Goal: Download file/media

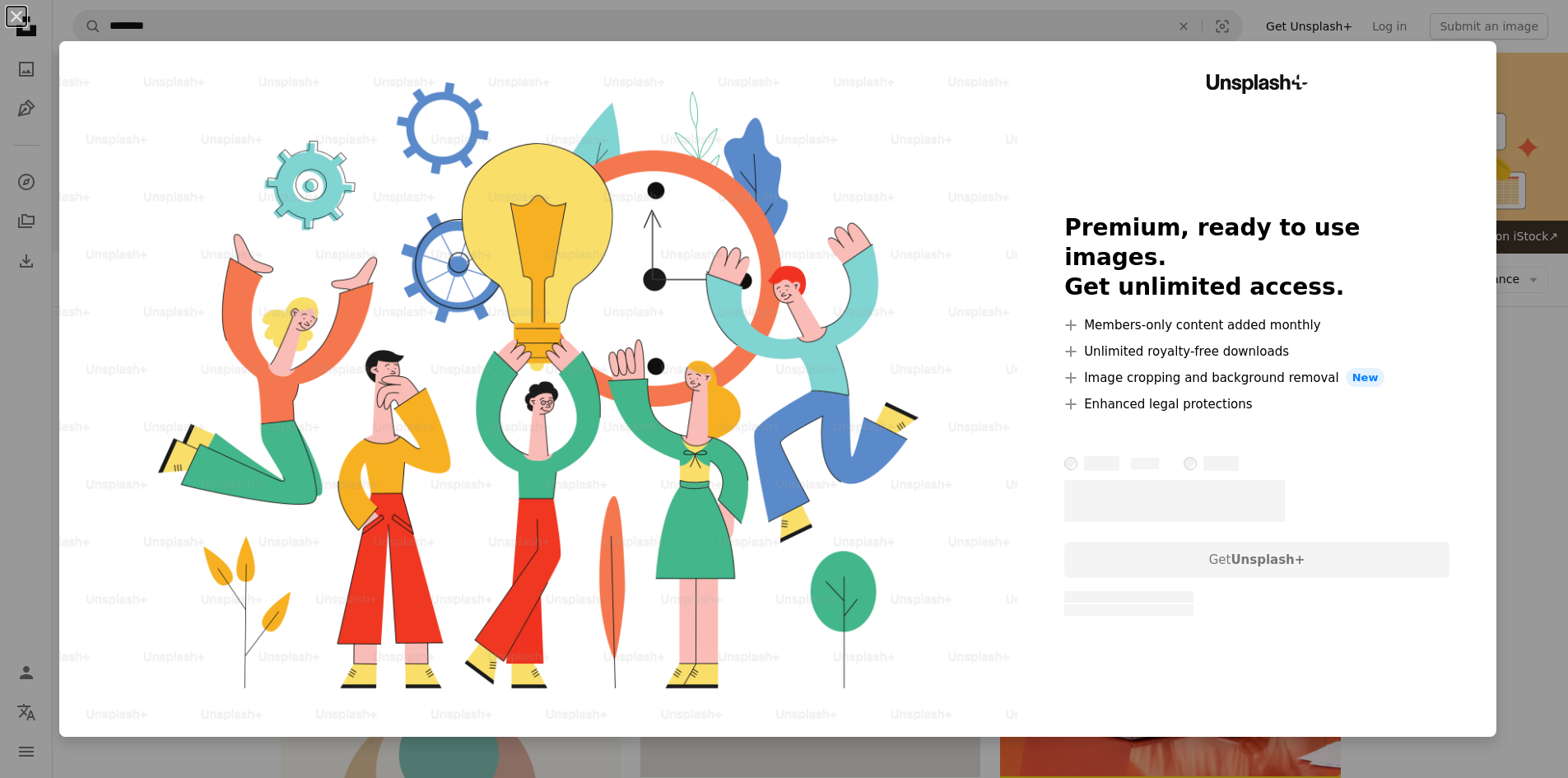
scroll to position [1070, 0]
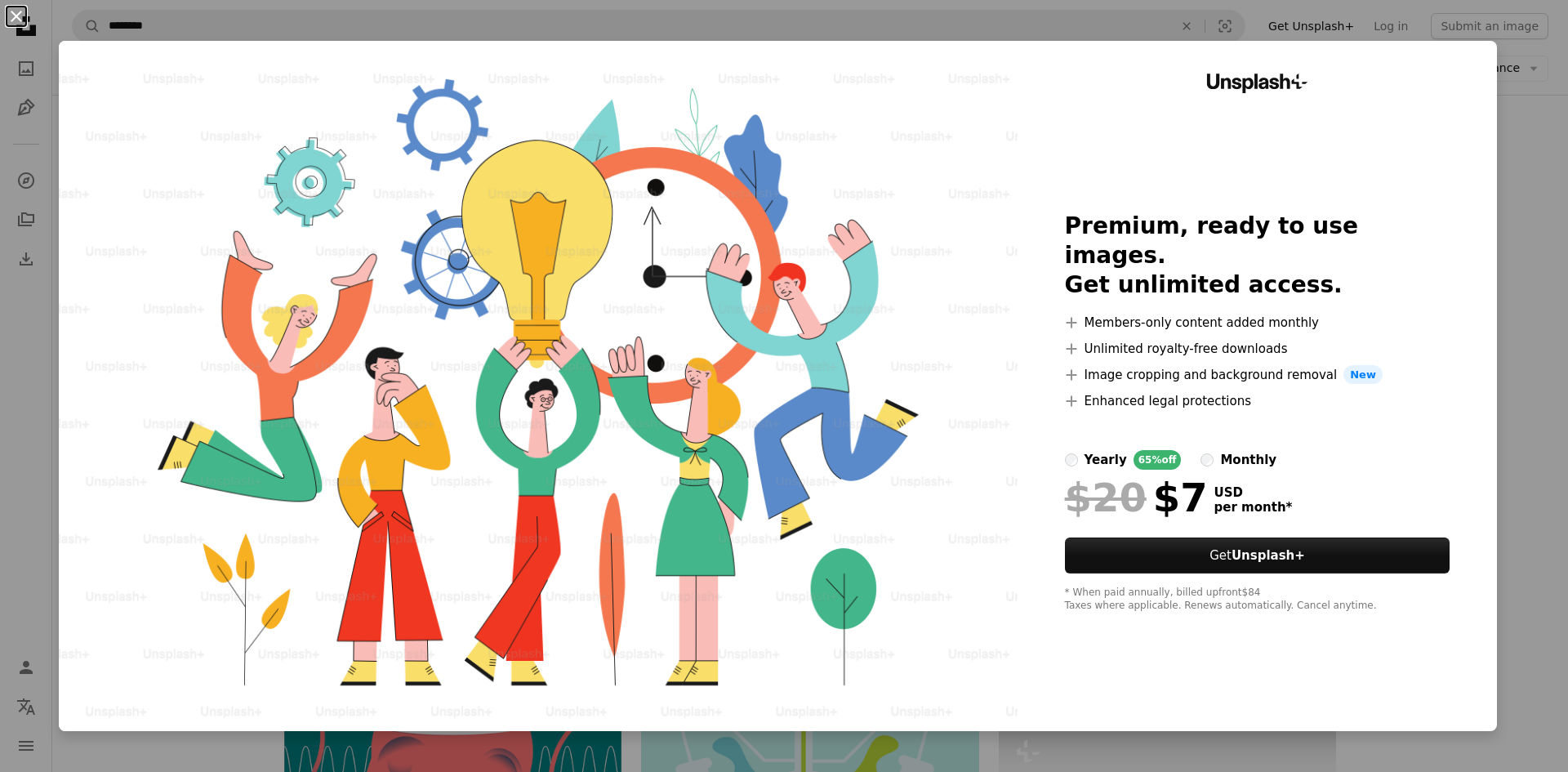
click at [19, 19] on button "An X shape" at bounding box center [16, 16] width 19 height 19
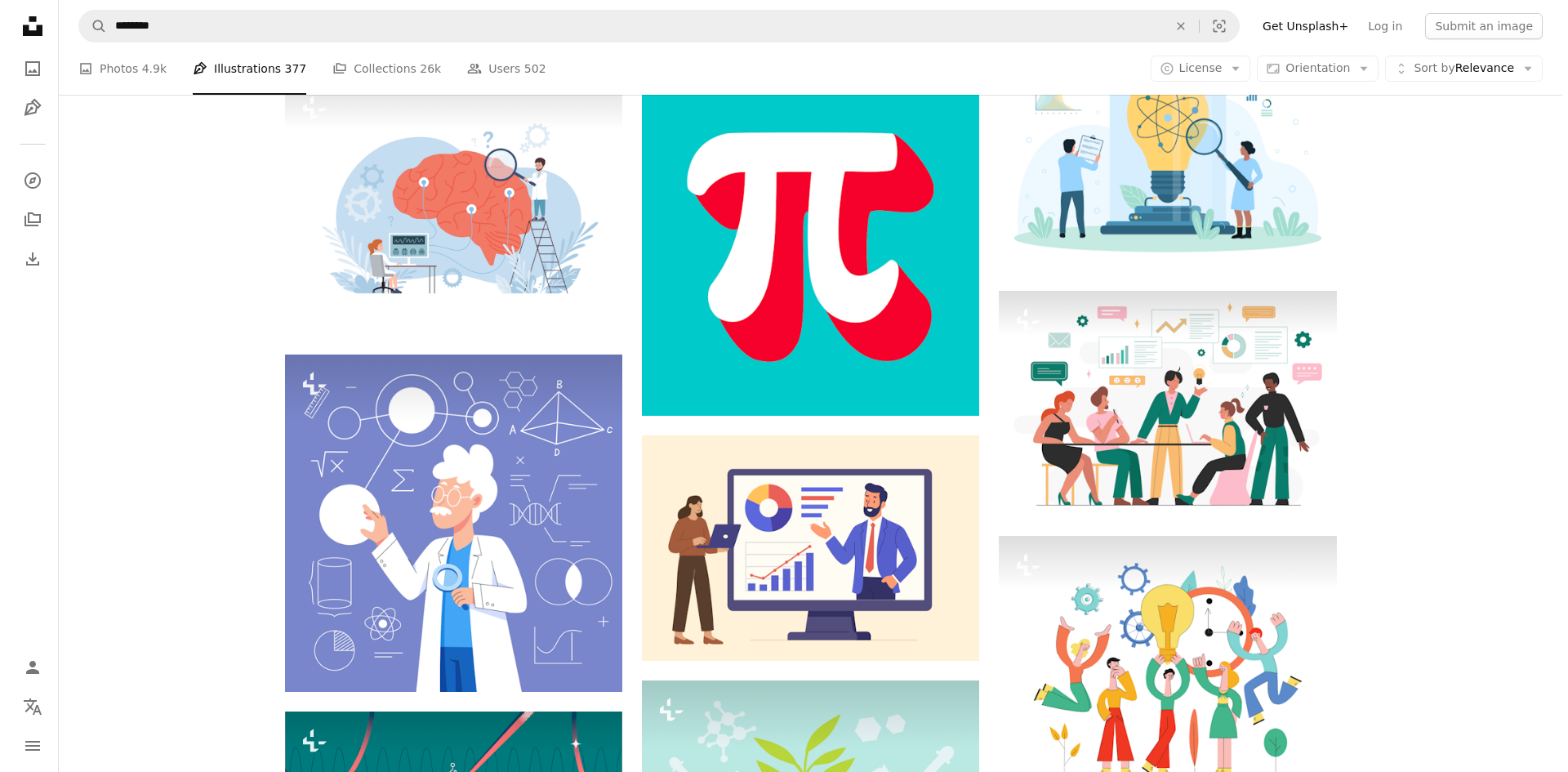
scroll to position [980, 0]
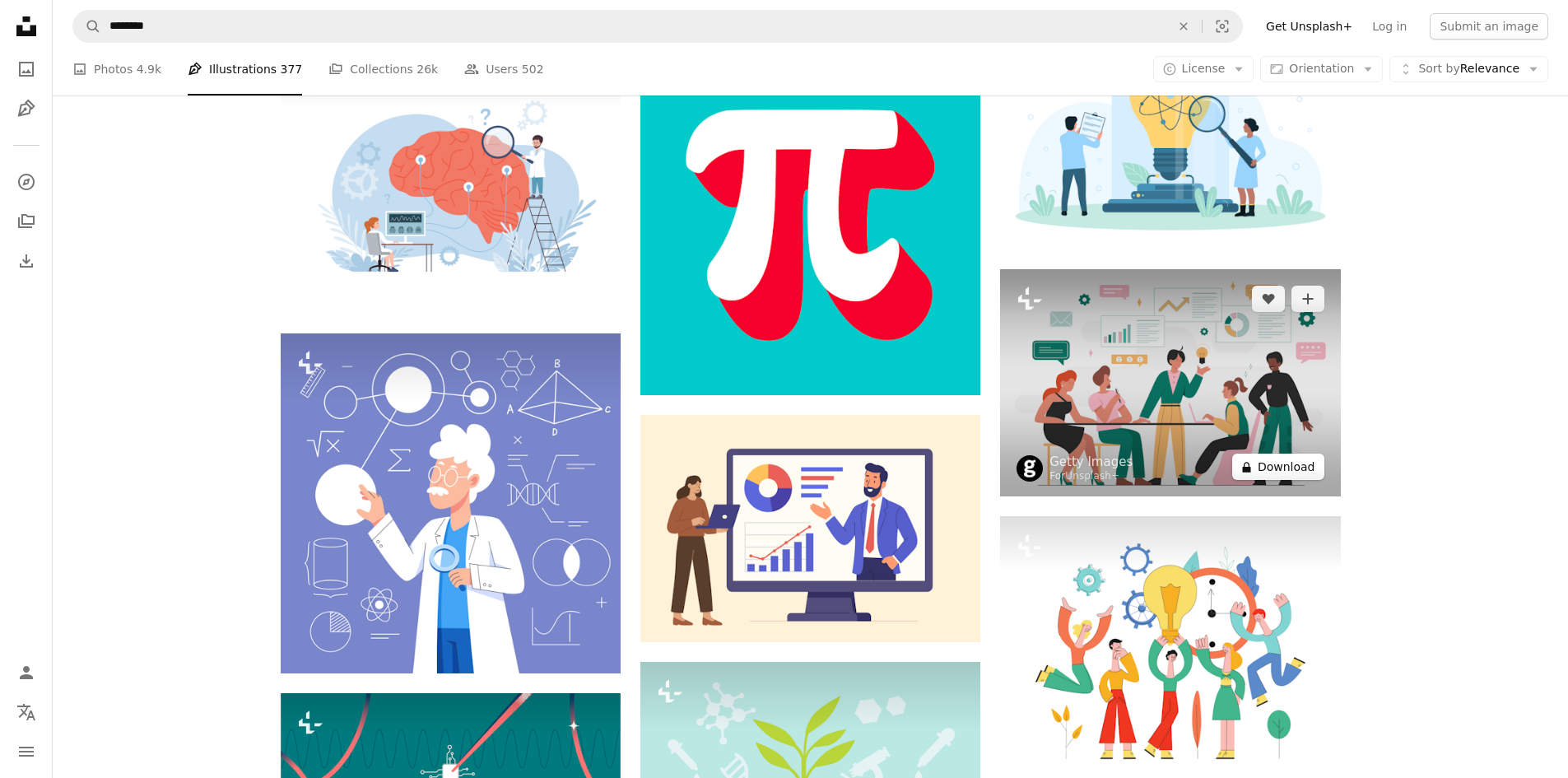
click at [1309, 476] on button "A lock Download" at bounding box center [1279, 467] width 92 height 27
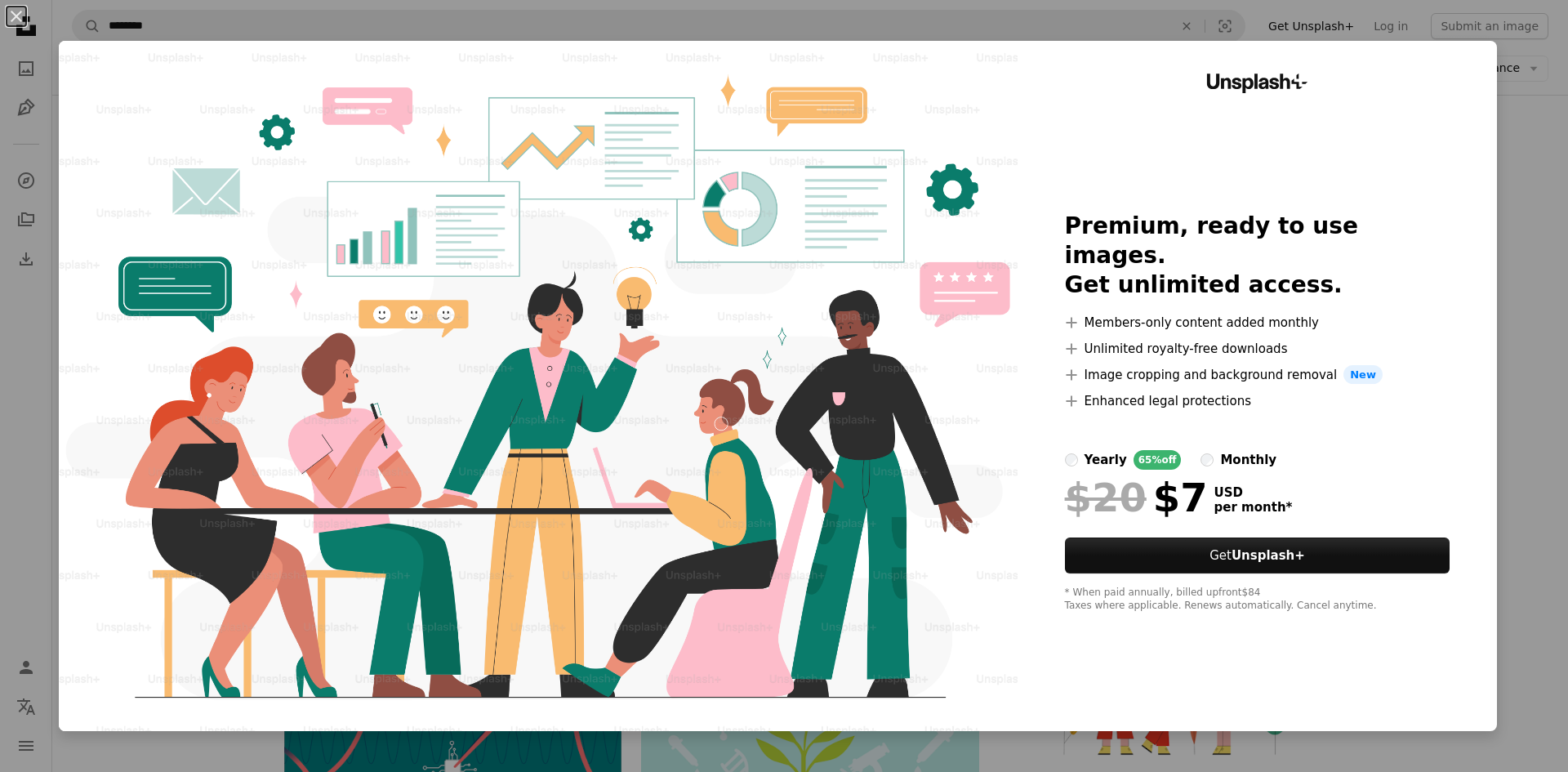
click at [19, 17] on button "An X shape" at bounding box center [16, 16] width 19 height 19
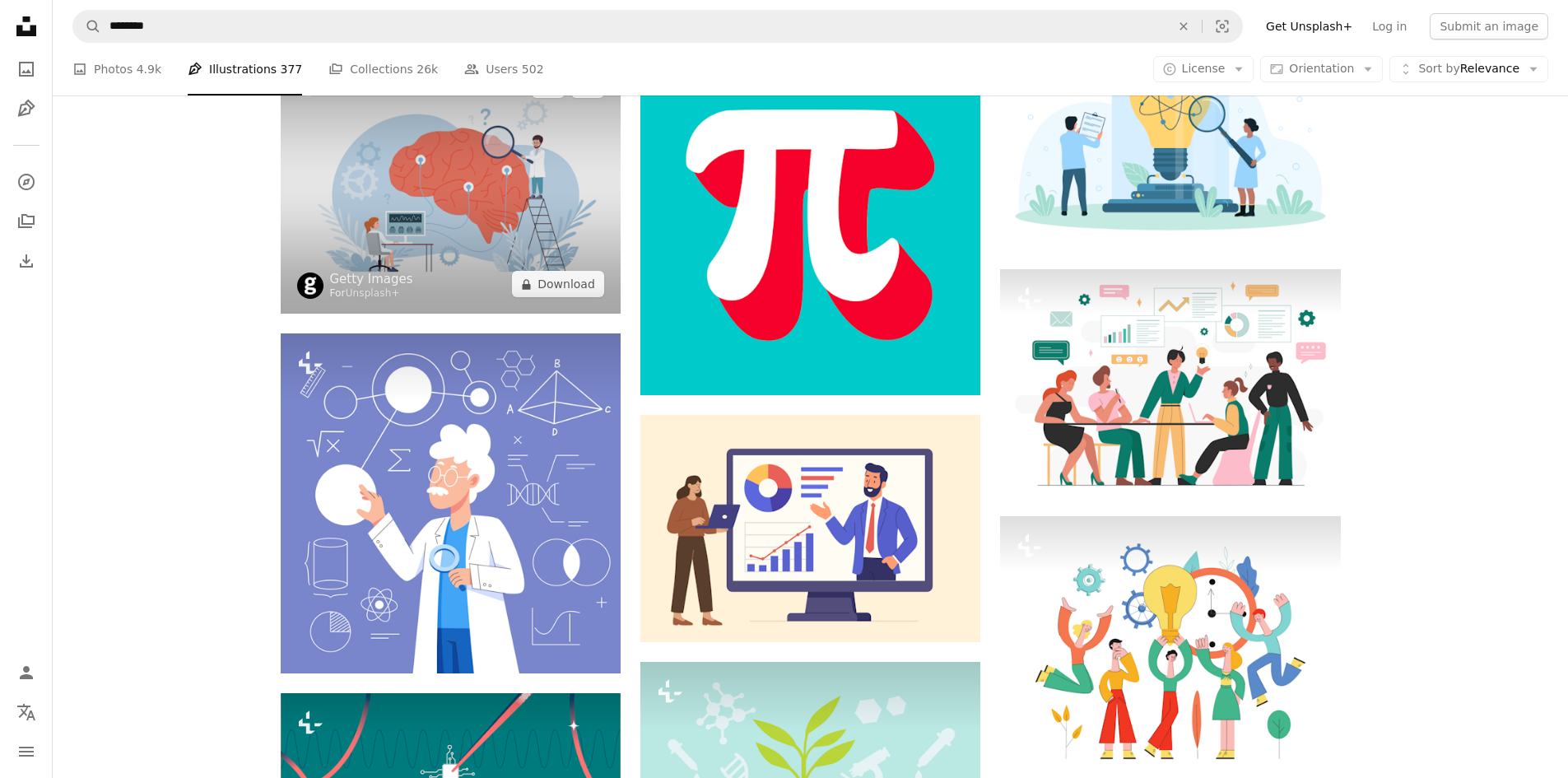
click at [310, 268] on img at bounding box center [451, 185] width 340 height 259
